Goal: Task Accomplishment & Management: Manage account settings

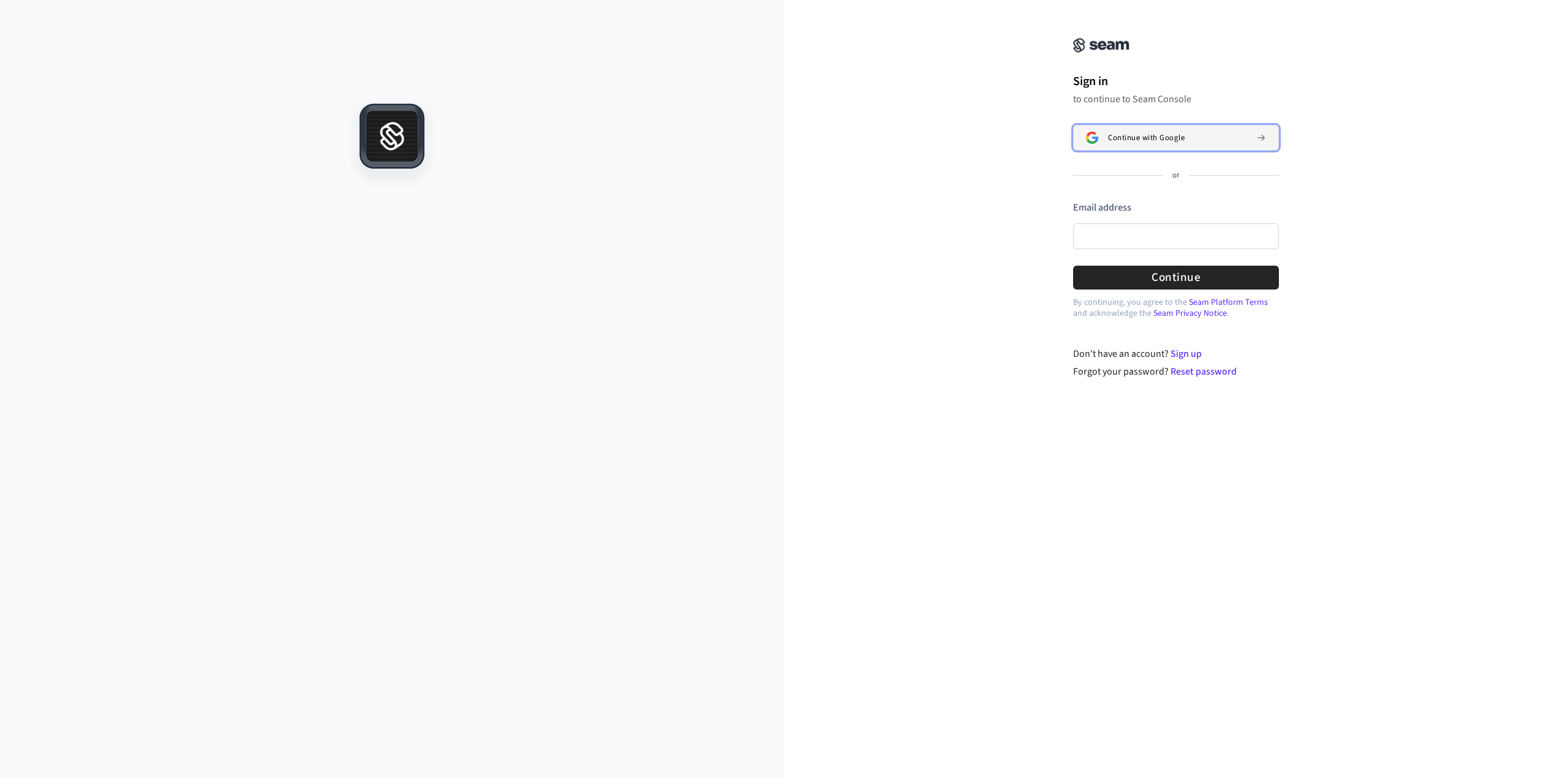
click at [1143, 142] on span "Continue with Google" at bounding box center [1146, 138] width 77 height 10
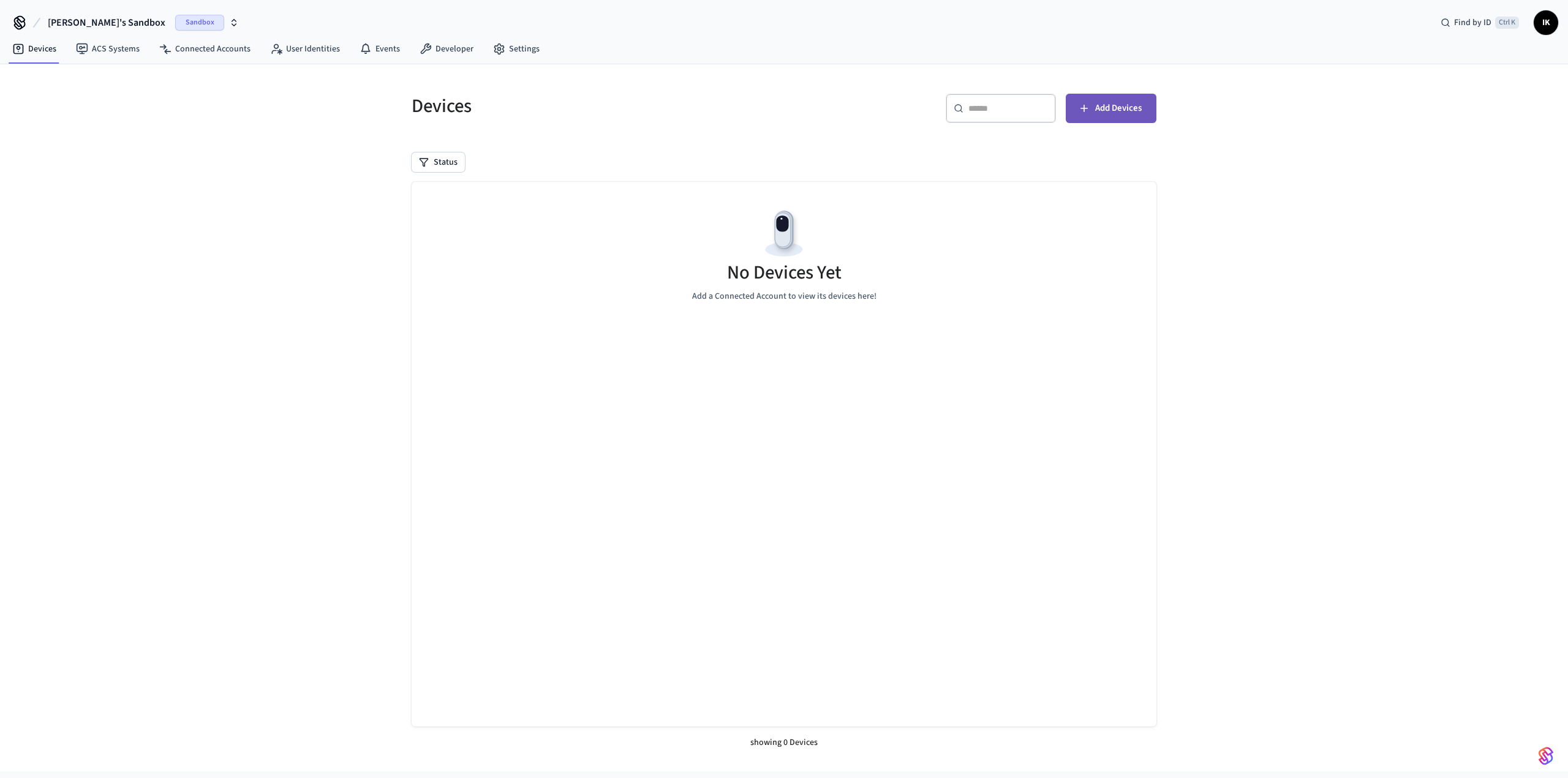
click at [1095, 108] on span "Add Devices" at bounding box center [1118, 108] width 46 height 16
click at [1111, 107] on span "Add Devices" at bounding box center [1118, 108] width 46 height 16
click at [1118, 102] on span "Add Devices" at bounding box center [1118, 108] width 46 height 16
click at [1087, 117] on button "Add Devices" at bounding box center [1111, 108] width 90 height 29
